Goal: Information Seeking & Learning: Learn about a topic

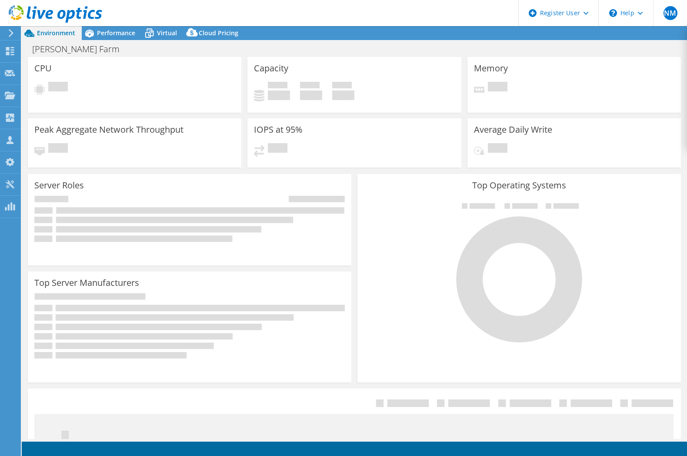
select select "USD"
select select "[GEOGRAPHIC_DATA]"
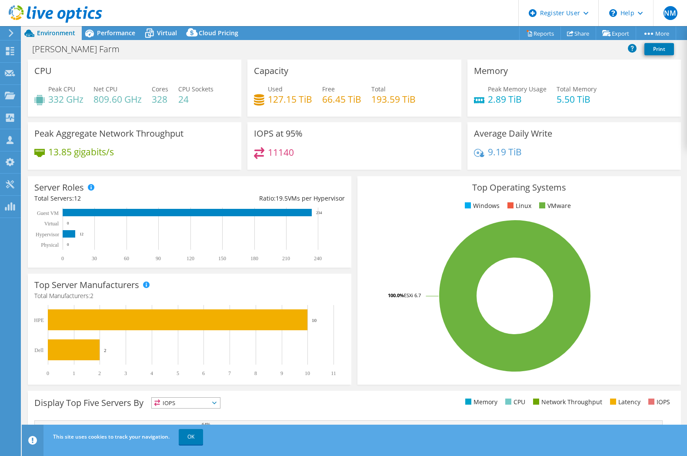
click at [572, 141] on div "Average Daily Write 9.19 TiB" at bounding box center [574, 145] width 214 height 47
drag, startPoint x: 572, startPoint y: 141, endPoint x: 331, endPoint y: 112, distance: 243.1
click at [575, 135] on div "Average Daily Write 9.19 TiB" at bounding box center [574, 145] width 214 height 47
click at [112, 30] on span "Performance" at bounding box center [116, 33] width 38 height 8
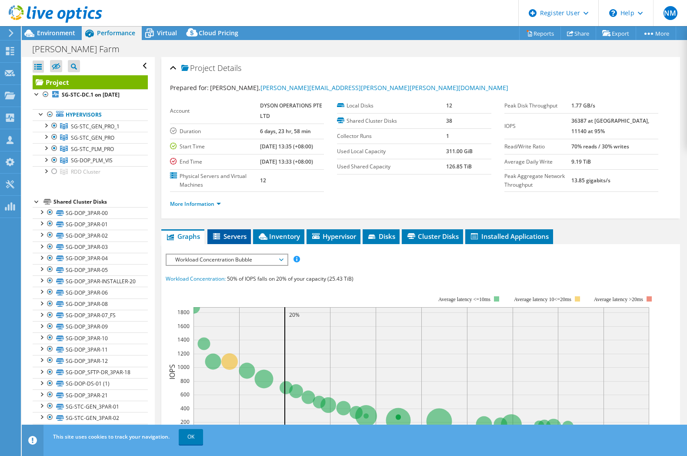
click at [223, 232] on span "Servers" at bounding box center [229, 236] width 35 height 9
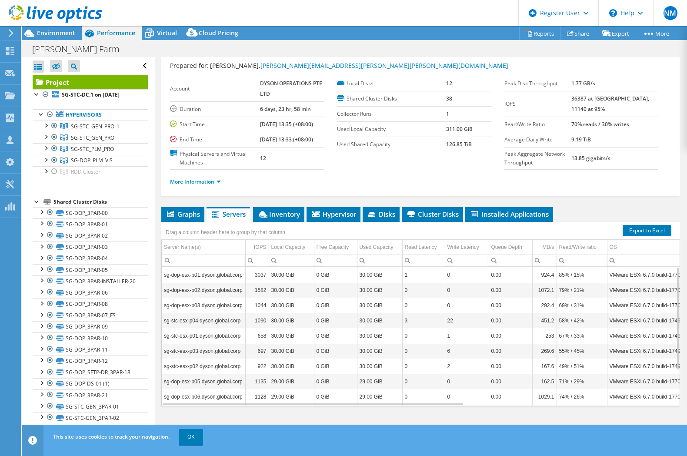
scroll to position [48, 0]
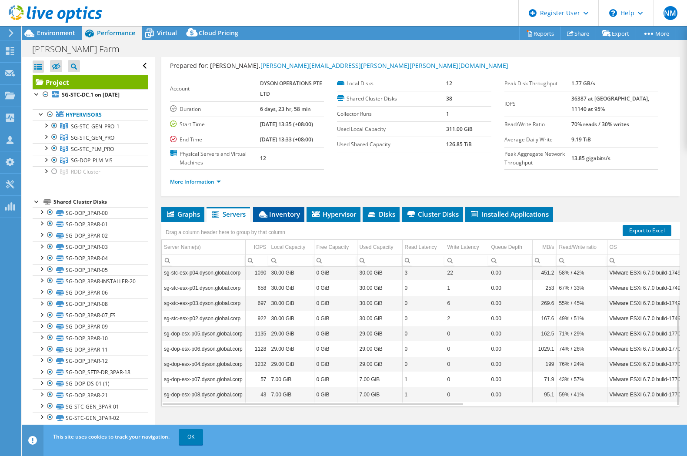
click at [276, 213] on span "Inventory" at bounding box center [278, 214] width 43 height 9
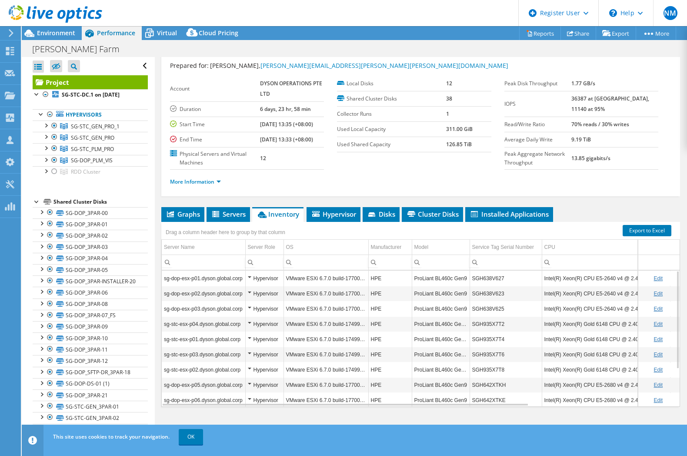
scroll to position [51, 0]
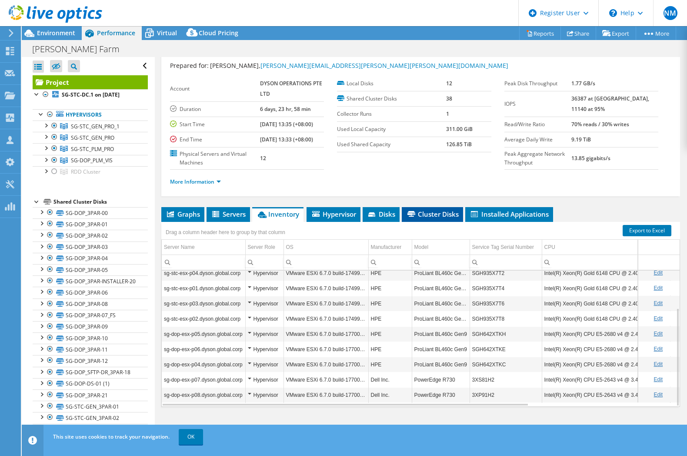
click at [427, 215] on span "Cluster Disks" at bounding box center [432, 214] width 53 height 9
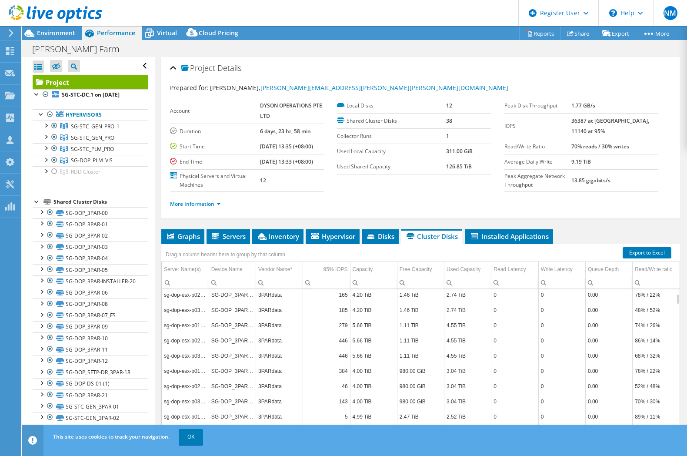
scroll to position [0, 0]
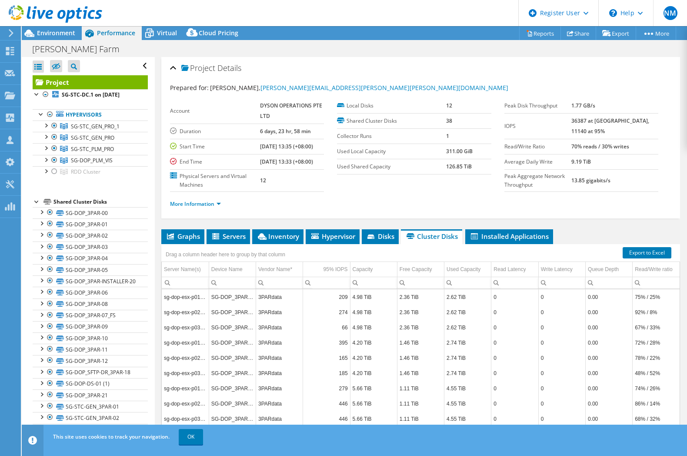
drag, startPoint x: 382, startPoint y: 235, endPoint x: 401, endPoint y: 235, distance: 19.6
click at [382, 235] on span "Disks" at bounding box center [380, 236] width 28 height 9
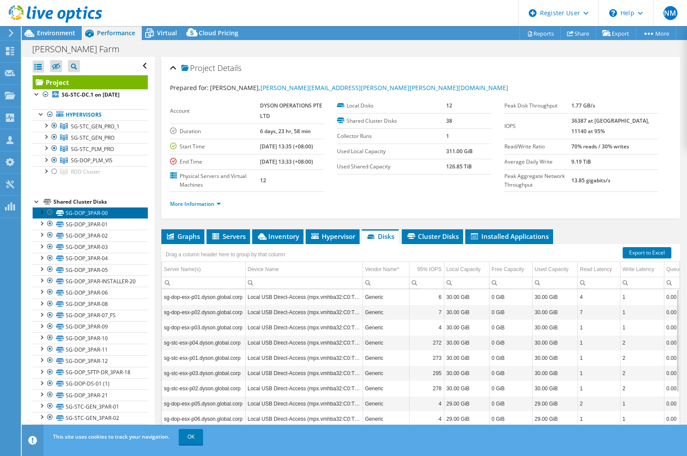
click at [92, 215] on link "SG-DOP_3PAR-00" at bounding box center [90, 212] width 115 height 11
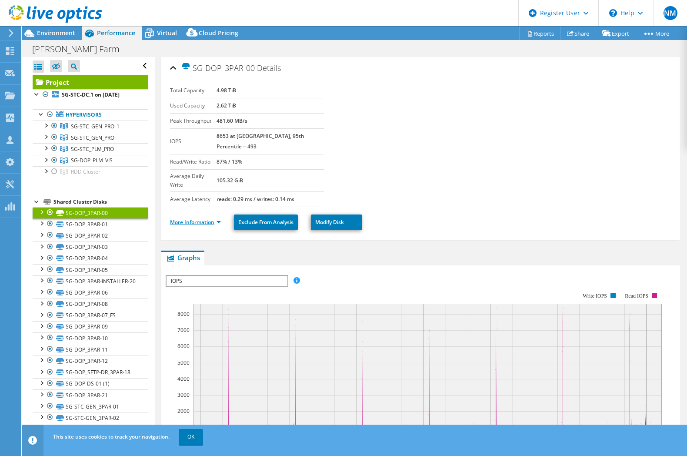
click at [199, 218] on link "More Information" at bounding box center [195, 221] width 51 height 7
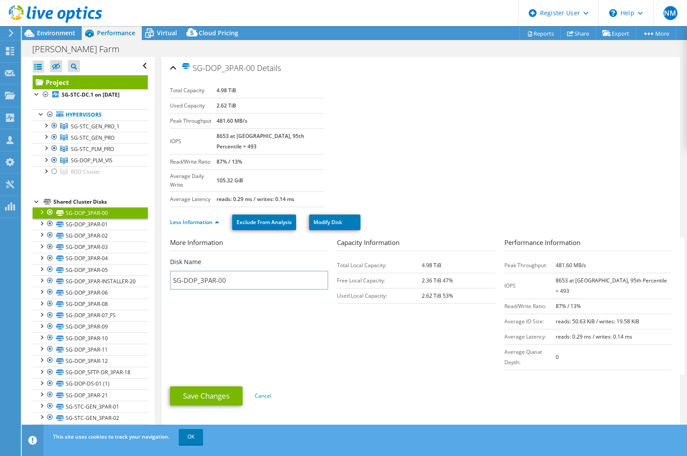
click at [63, 201] on div "Shared Cluster Disks" at bounding box center [100, 202] width 94 height 10
click at [30, 203] on div "Open All Close All Hide Excluded Nodes Project Tree Filter" at bounding box center [88, 353] width 133 height 593
click at [35, 201] on div at bounding box center [37, 201] width 9 height 9
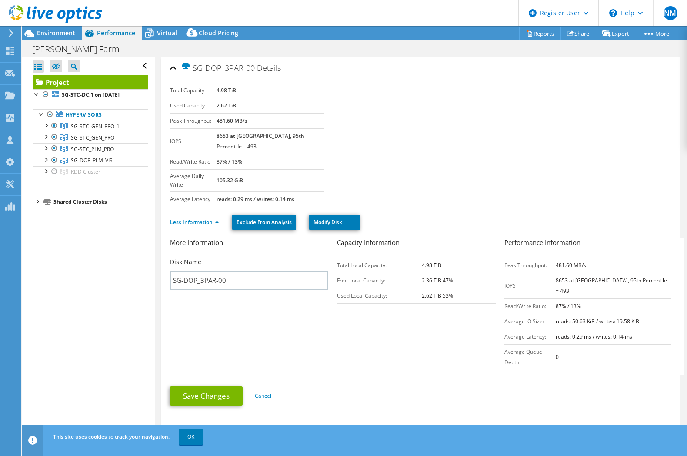
click at [75, 83] on link "Project" at bounding box center [90, 82] width 115 height 14
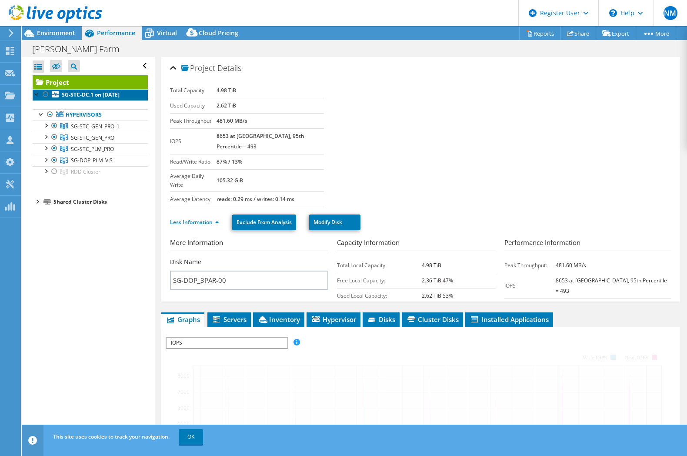
click at [76, 95] on b "SG-STC-DC.1 on [DATE]" at bounding box center [91, 94] width 58 height 7
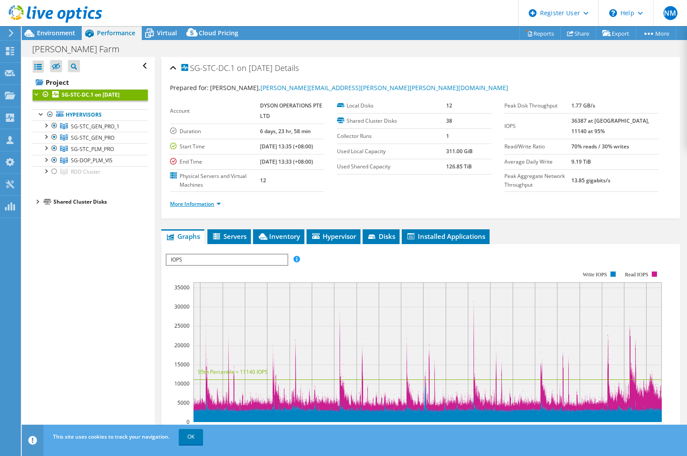
click at [198, 202] on link "More Information" at bounding box center [195, 203] width 51 height 7
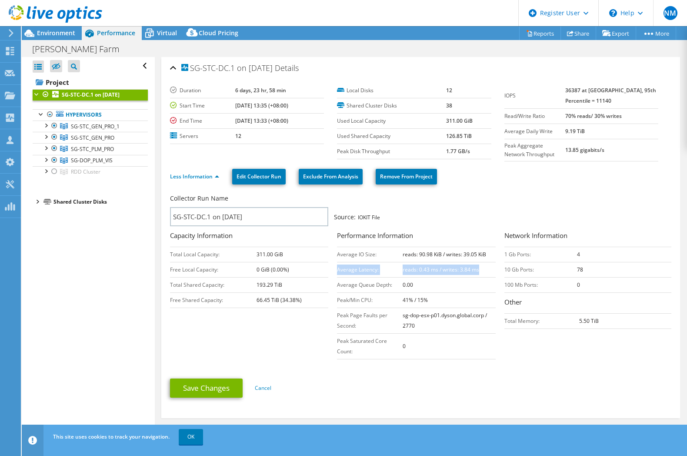
drag, startPoint x: 479, startPoint y: 265, endPoint x: 336, endPoint y: 268, distance: 143.1
click at [337, 268] on tr "Average Latency: reads: 0.43 ms / writes: 3.84 ms" at bounding box center [416, 269] width 158 height 15
copy tr "Average Latency: reads: 0.43 ms / writes: 3.84 ms"
click at [517, 193] on div "Collector Run Name SG-STC-DC.1 on [DATE] Source: IOKIT File" at bounding box center [420, 211] width 501 height 39
click at [515, 192] on div "Collector Run Name SG-STC-DC.1 on [DATE] Source: IOKIT File" at bounding box center [420, 211] width 501 height 39
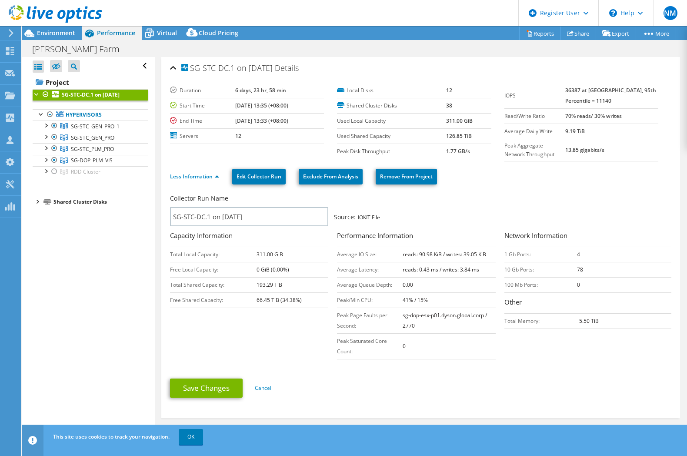
click at [514, 190] on div "Less Information Edit Collector Run Exclude From Analysis Remove From Project" at bounding box center [420, 176] width 501 height 30
click at [511, 190] on div "Less Information Edit Collector Run Exclude From Analysis Remove From Project" at bounding box center [420, 176] width 501 height 30
click at [224, 121] on label "End Time" at bounding box center [202, 121] width 65 height 9
click at [222, 120] on label "End Time" at bounding box center [202, 121] width 65 height 9
click at [221, 120] on label "End Time" at bounding box center [202, 121] width 65 height 9
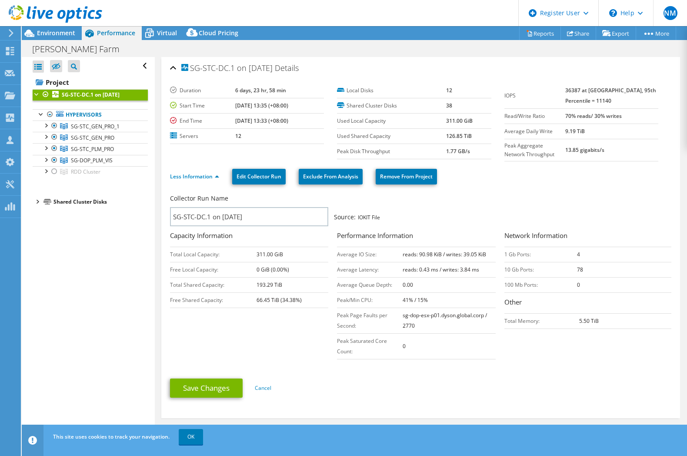
drag, startPoint x: 580, startPoint y: 71, endPoint x: 598, endPoint y: 64, distance: 18.6
click at [598, 64] on div "SG-STC-DC.1 on [DATE] Details" at bounding box center [420, 68] width 501 height 19
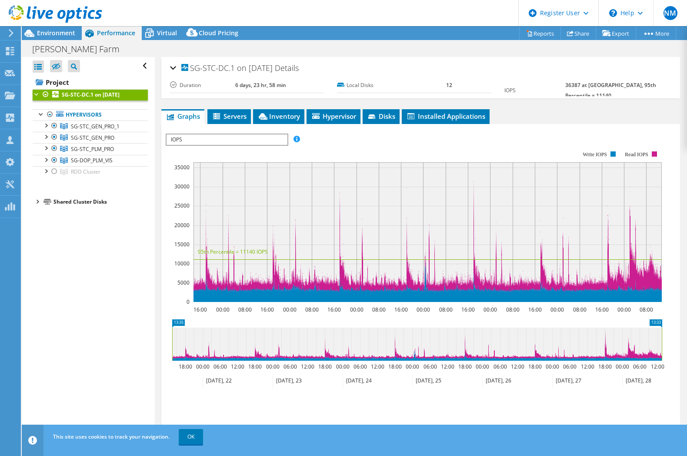
click at [598, 64] on div "SG-STC-DC.1 on [DATE] Details" at bounding box center [420, 68] width 501 height 19
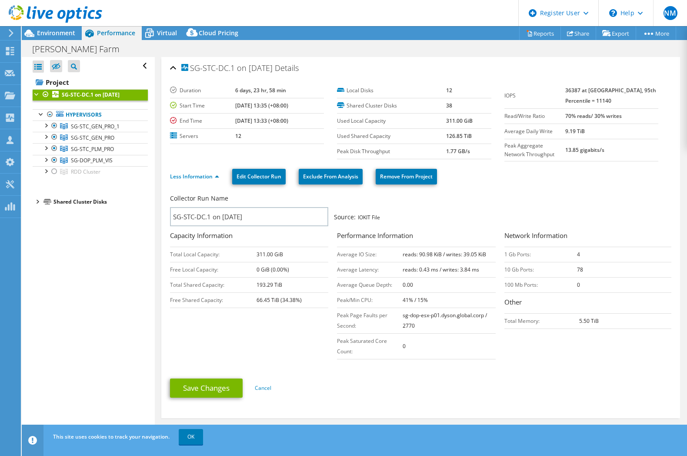
click at [202, 180] on li "Less Information" at bounding box center [197, 177] width 54 height 10
click at [201, 174] on link "Less Information" at bounding box center [194, 176] width 49 height 7
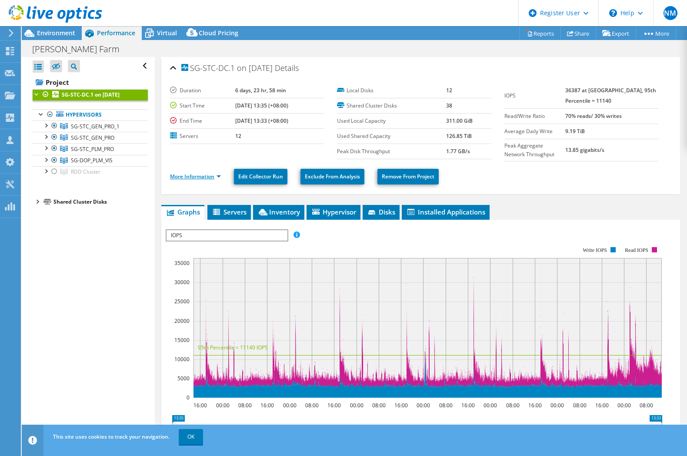
click at [203, 174] on link "More Information" at bounding box center [195, 176] width 51 height 7
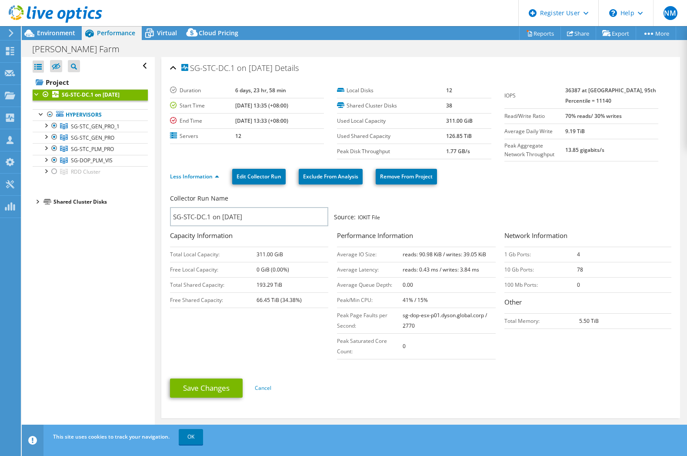
click at [53, 202] on li "Shared Cluster Disks SG-DOP_3PAR-00 SG-DOP_3PAR-00 | sg-dop-esx-p01.dyson.globa…" at bounding box center [90, 202] width 115 height 10
click at [37, 203] on div at bounding box center [37, 201] width 9 height 9
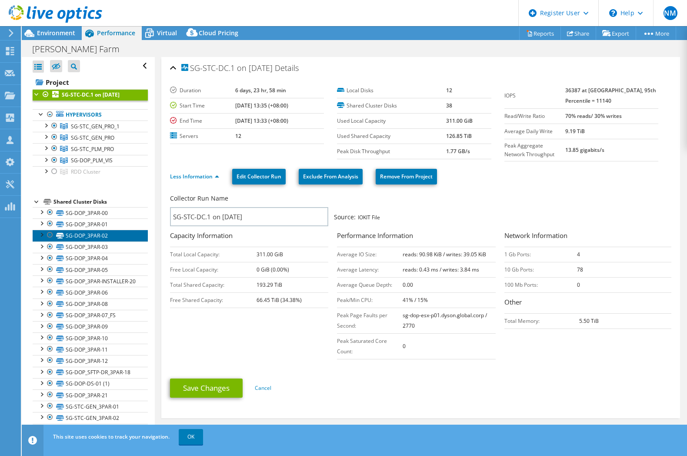
click at [61, 241] on link "SG-DOP_3PAR-02" at bounding box center [90, 235] width 115 height 11
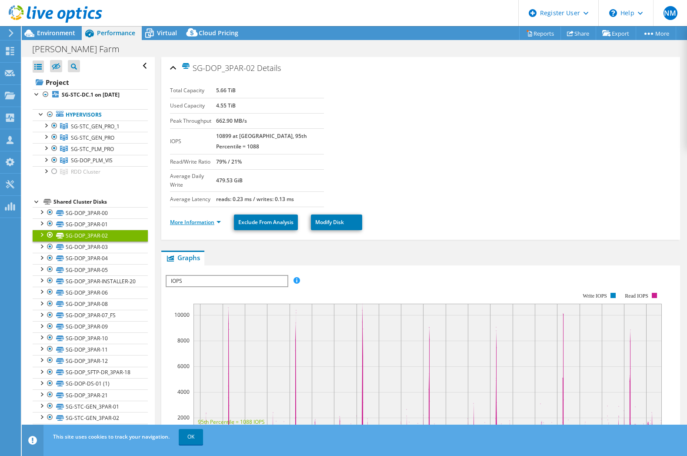
click at [197, 218] on link "More Information" at bounding box center [195, 221] width 51 height 7
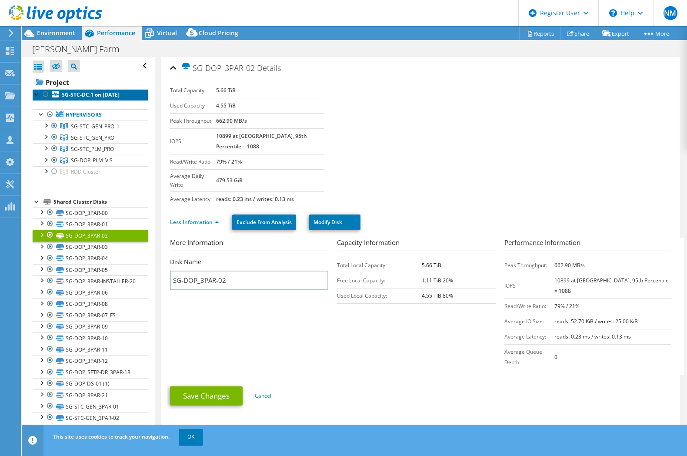
click at [80, 94] on b "SG-STC-DC.1 on [DATE]" at bounding box center [91, 94] width 58 height 7
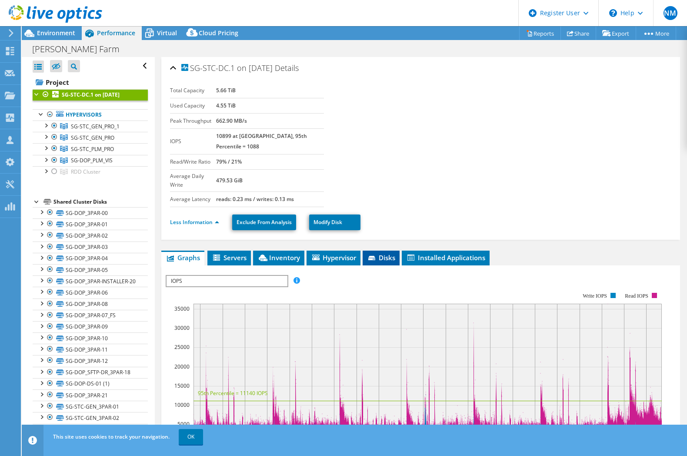
click at [370, 256] on icon at bounding box center [371, 258] width 7 height 4
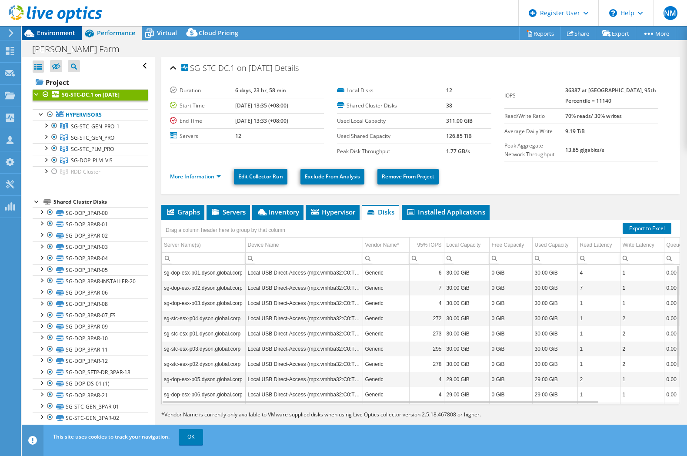
click at [51, 31] on span "Environment" at bounding box center [56, 33] width 38 height 8
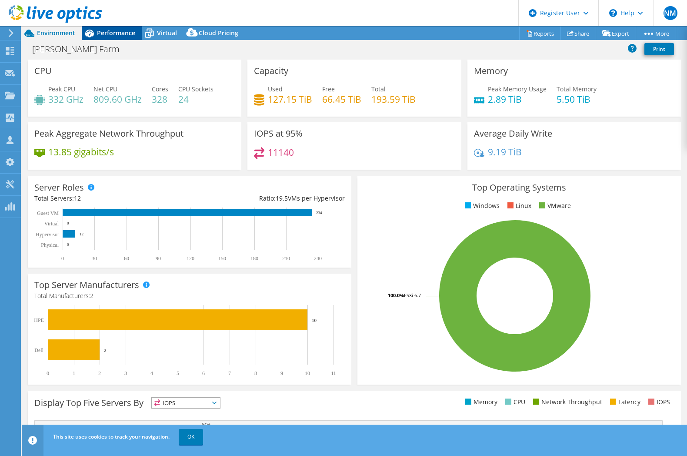
click at [100, 32] on span "Performance" at bounding box center [116, 33] width 38 height 8
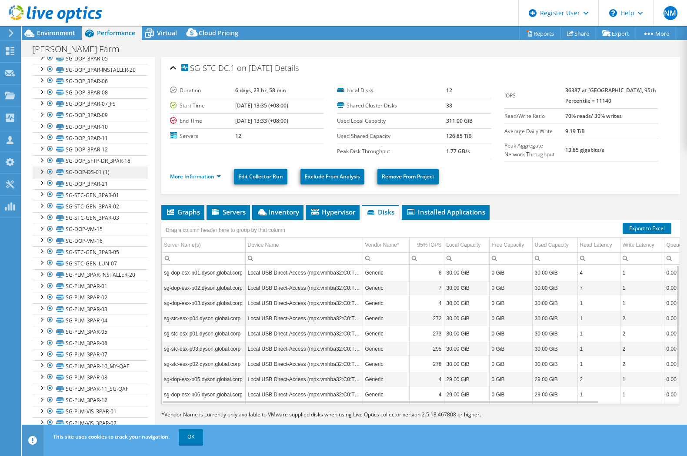
scroll to position [252, 0]
click at [185, 436] on link "OK" at bounding box center [191, 437] width 24 height 16
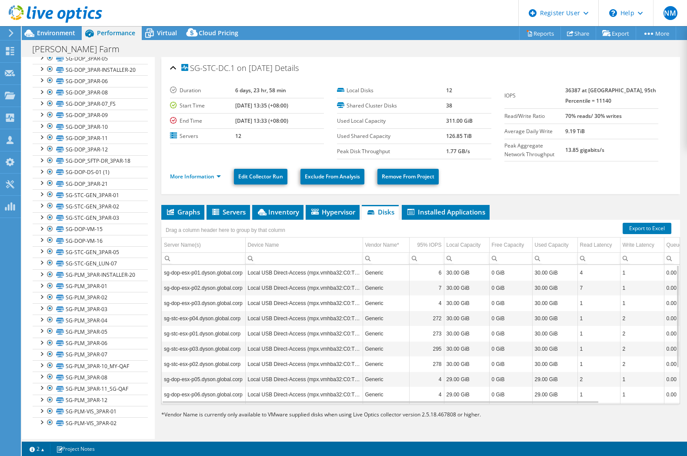
click at [194, 422] on div "Graphs Servers Inventory Hypervisor Disks Cluster Disks Installed Applications …" at bounding box center [420, 313] width 519 height 217
drag, startPoint x: 194, startPoint y: 422, endPoint x: 224, endPoint y: 345, distance: 82.2
click at [194, 422] on div "Graphs Servers Inventory Hypervisor Disks Cluster Disks Installed Applications …" at bounding box center [420, 313] width 519 height 217
click at [227, 208] on span "Servers" at bounding box center [228, 211] width 35 height 9
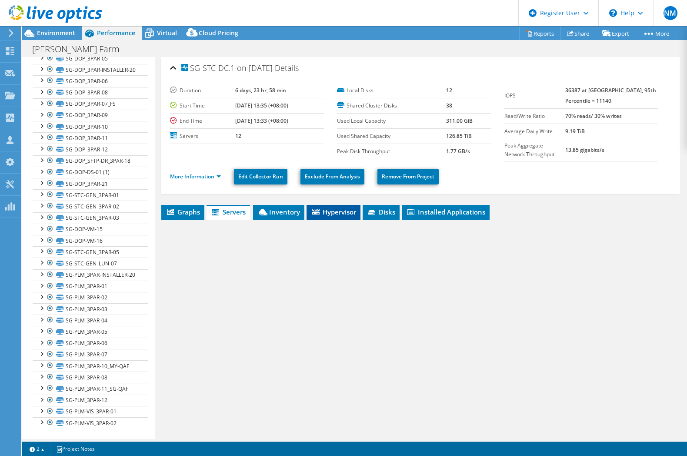
click at [324, 207] on li "Hypervisor" at bounding box center [334, 212] width 54 height 15
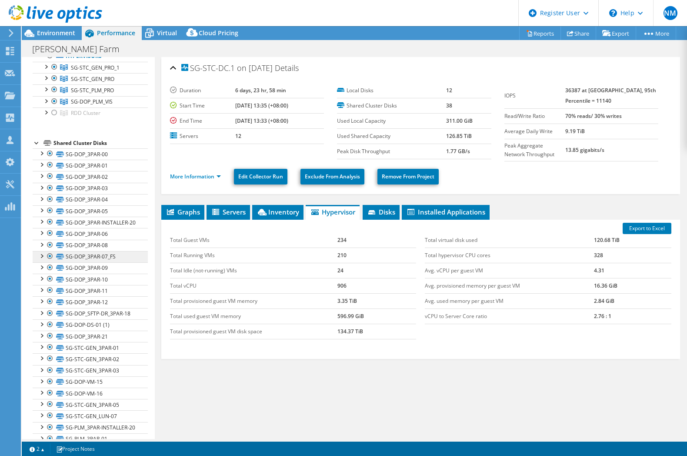
scroll to position [0, 0]
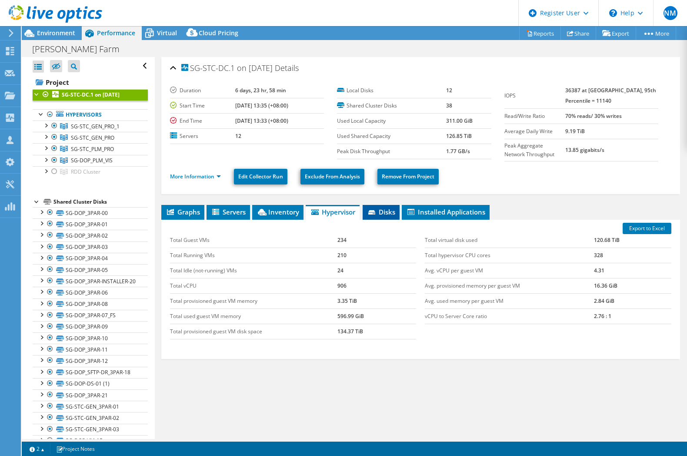
click at [385, 212] on span "Disks" at bounding box center [381, 211] width 28 height 9
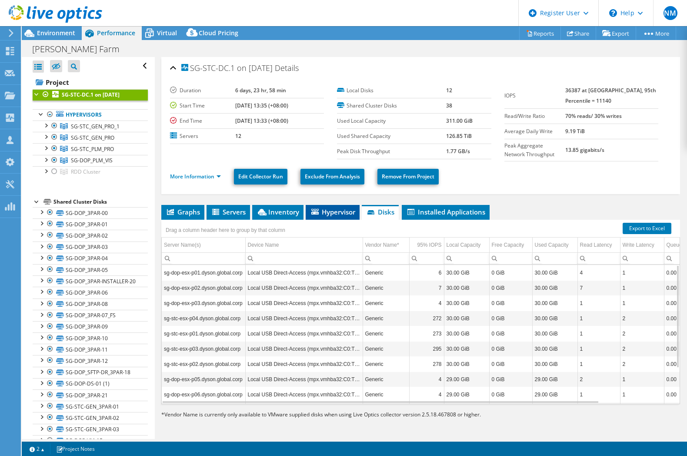
click at [334, 211] on span "Hypervisor" at bounding box center [332, 211] width 45 height 9
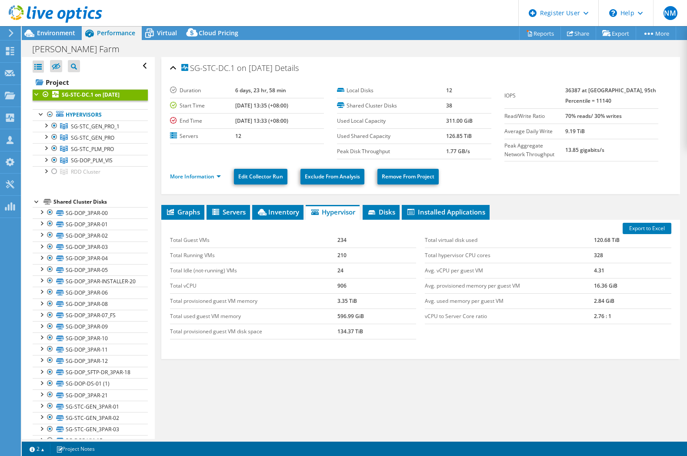
drag, startPoint x: 401, startPoint y: 390, endPoint x: 372, endPoint y: 392, distance: 29.2
click at [394, 390] on div "Graphs Servers Inventory Hypervisor Disks Cluster Disks Installed Applications …" at bounding box center [420, 313] width 519 height 217
click at [51, 27] on div at bounding box center [51, 14] width 102 height 29
click at [47, 31] on span "Environment" at bounding box center [56, 33] width 38 height 8
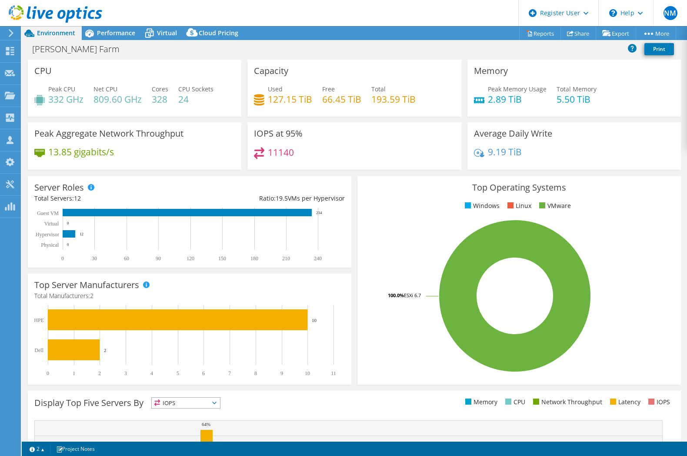
click at [313, 55] on div "[PERSON_NAME] Farm Print" at bounding box center [354, 49] width 665 height 16
drag, startPoint x: 313, startPoint y: 55, endPoint x: 307, endPoint y: 59, distance: 6.9
click at [309, 55] on div "[PERSON_NAME] Farm Print" at bounding box center [354, 49] width 665 height 16
click at [393, 155] on div "11140" at bounding box center [354, 156] width 200 height 19
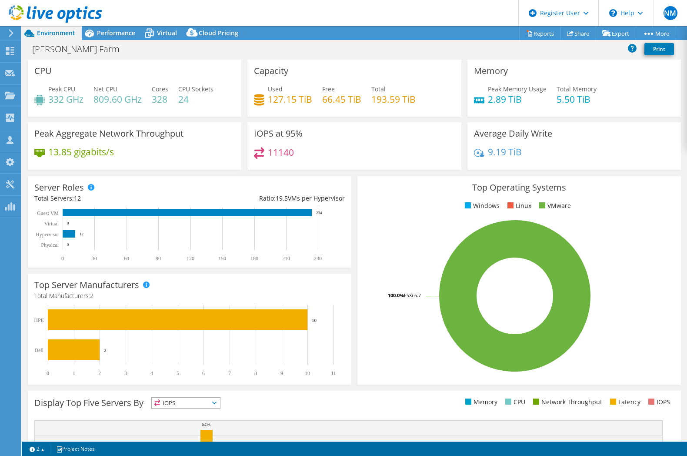
click at [391, 154] on div "11140" at bounding box center [354, 156] width 200 height 19
drag, startPoint x: 391, startPoint y: 154, endPoint x: 283, endPoint y: 109, distance: 116.5
click at [388, 153] on div "11140" at bounding box center [354, 156] width 200 height 19
click at [92, 36] on icon at bounding box center [89, 33] width 15 height 15
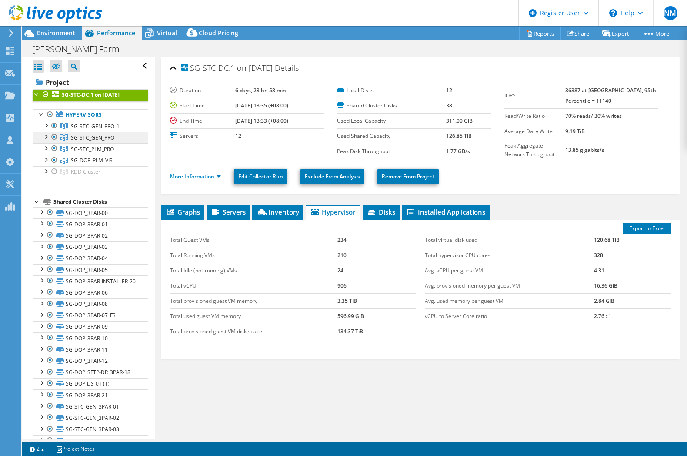
click at [84, 141] on link "SG-STC_GEN_PRO" at bounding box center [90, 137] width 115 height 11
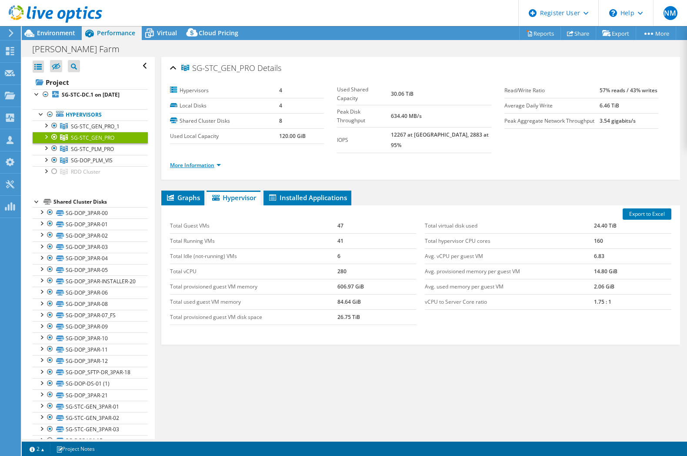
click at [176, 161] on link "More Information" at bounding box center [195, 164] width 51 height 7
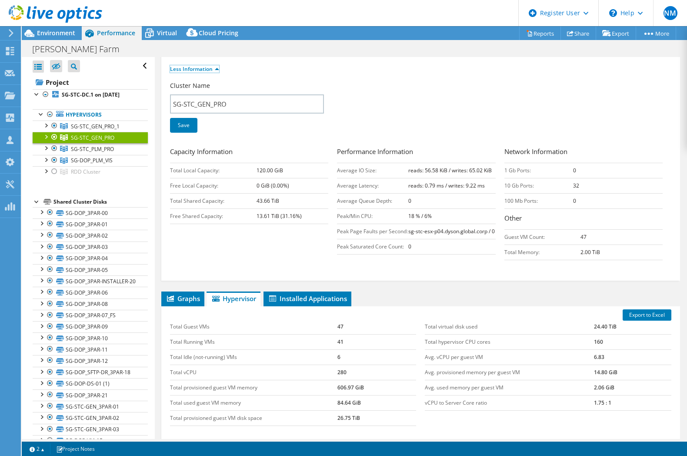
scroll to position [97, 0]
click at [49, 134] on div at bounding box center [45, 136] width 9 height 9
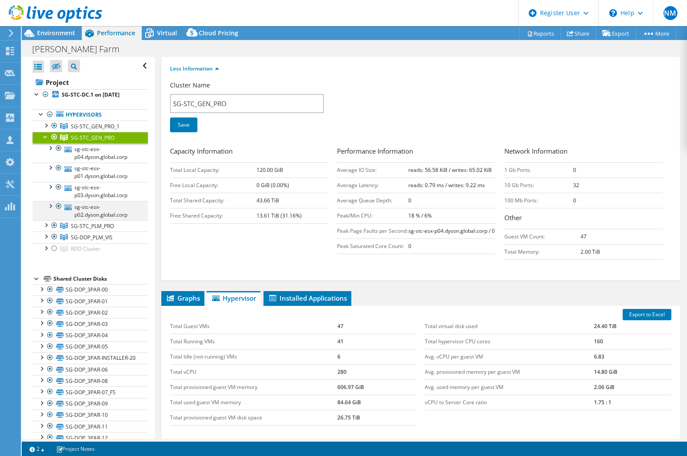
click at [50, 206] on div at bounding box center [50, 205] width 9 height 9
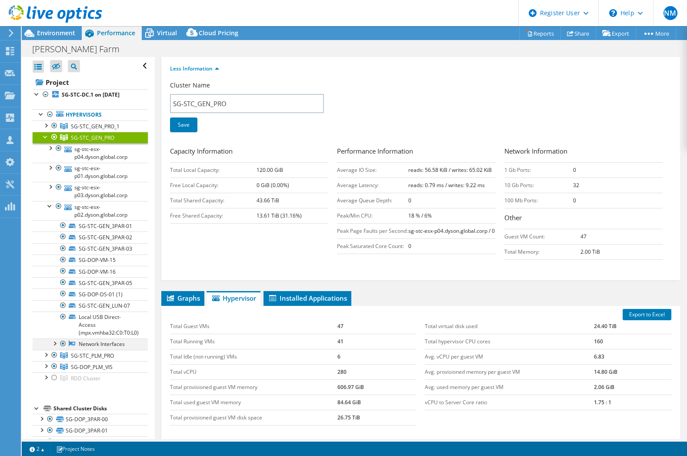
click at [57, 347] on div at bounding box center [54, 342] width 9 height 9
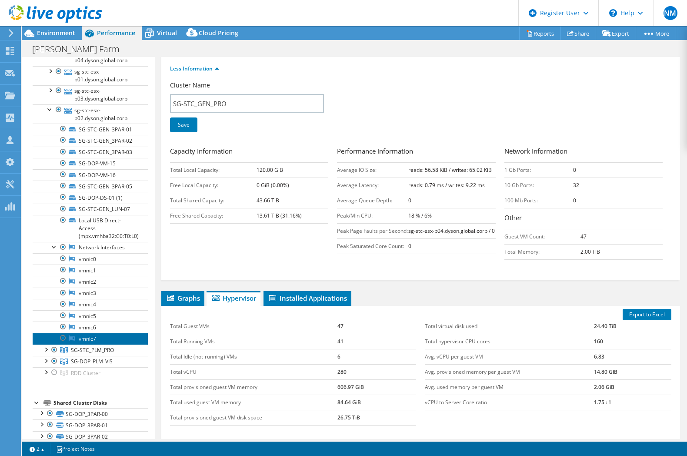
click at [86, 344] on link "vmnic7" at bounding box center [90, 338] width 115 height 11
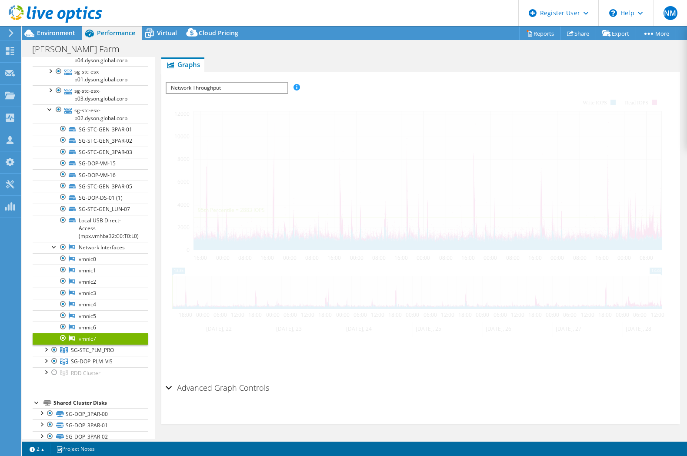
scroll to position [92, 0]
